Goal: Task Accomplishment & Management: Manage account settings

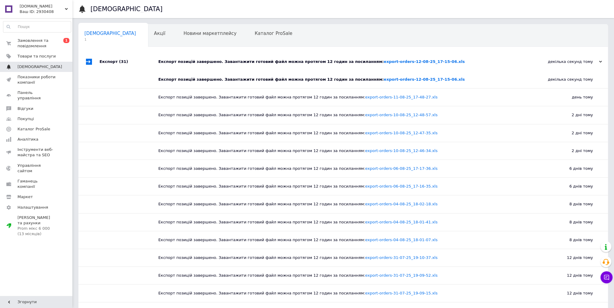
click at [24, 65] on span "[DEMOGRAPHIC_DATA]" at bounding box center [39, 66] width 45 height 5
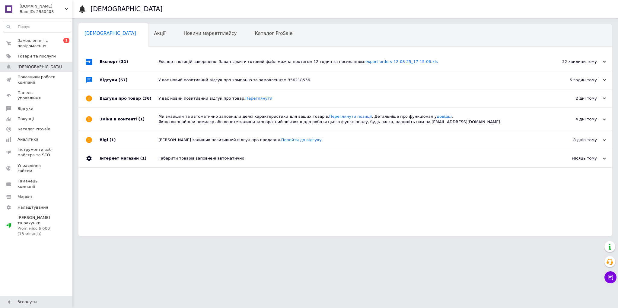
click at [215, 67] on div "Експорт позицій завершено. Завантажити готовий файл можна протягом 12 годин за …" at bounding box center [351, 62] width 387 height 18
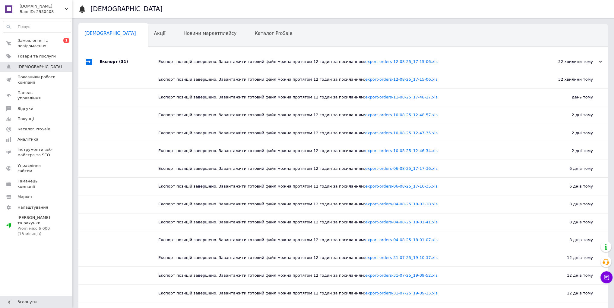
click at [212, 65] on div "Експорт позицій завершено. Завантажити готовий файл можна протягом 12 годин за …" at bounding box center [349, 62] width 383 height 18
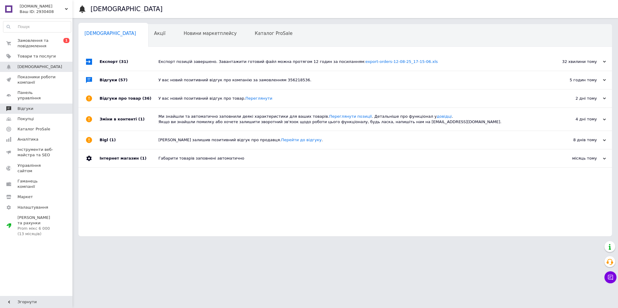
click at [32, 106] on span "Відгуки" at bounding box center [36, 108] width 38 height 5
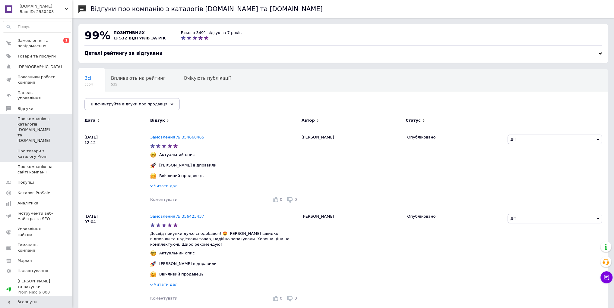
click at [38, 149] on span "Про товари з каталогу Prom" at bounding box center [36, 154] width 38 height 11
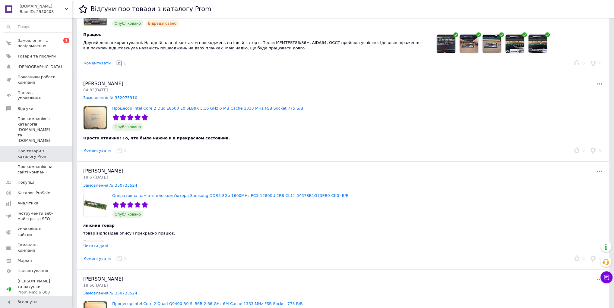
scroll to position [1375, 0]
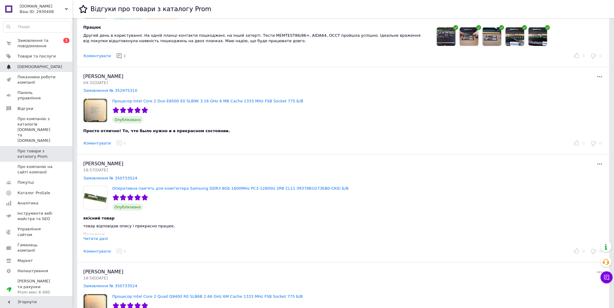
click at [30, 65] on span "[DEMOGRAPHIC_DATA]" at bounding box center [39, 66] width 45 height 5
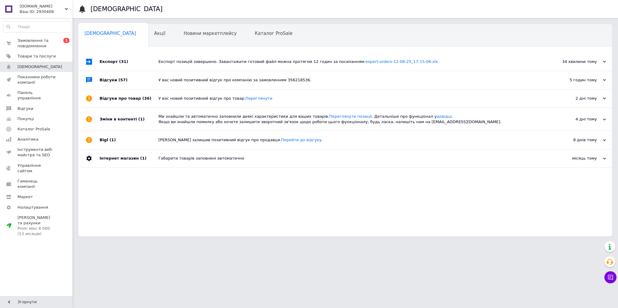
click at [182, 63] on div "Експорт позицій завершено. Завантажити готовий файл можна протягом 12 годин за …" at bounding box center [351, 61] width 387 height 5
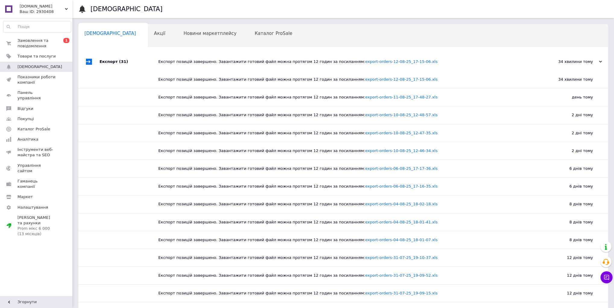
click at [184, 63] on div "Експорт позицій завершено. Завантажити готовий файл можна протягом 12 годин за …" at bounding box center [349, 61] width 383 height 5
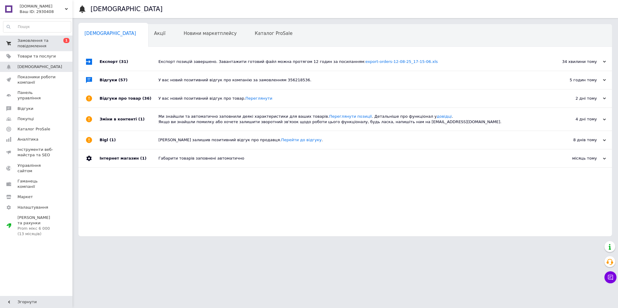
click at [36, 46] on span "Замовлення та повідомлення" at bounding box center [36, 43] width 38 height 11
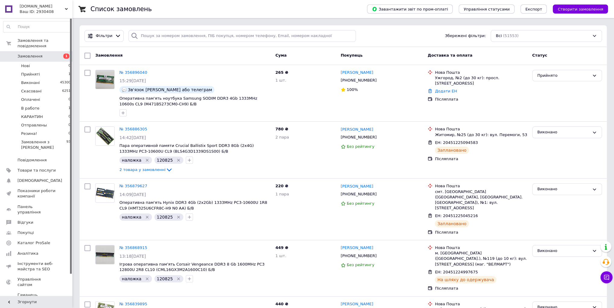
click at [32, 54] on span "Замовлення" at bounding box center [29, 56] width 25 height 5
